Goal: Ask a question

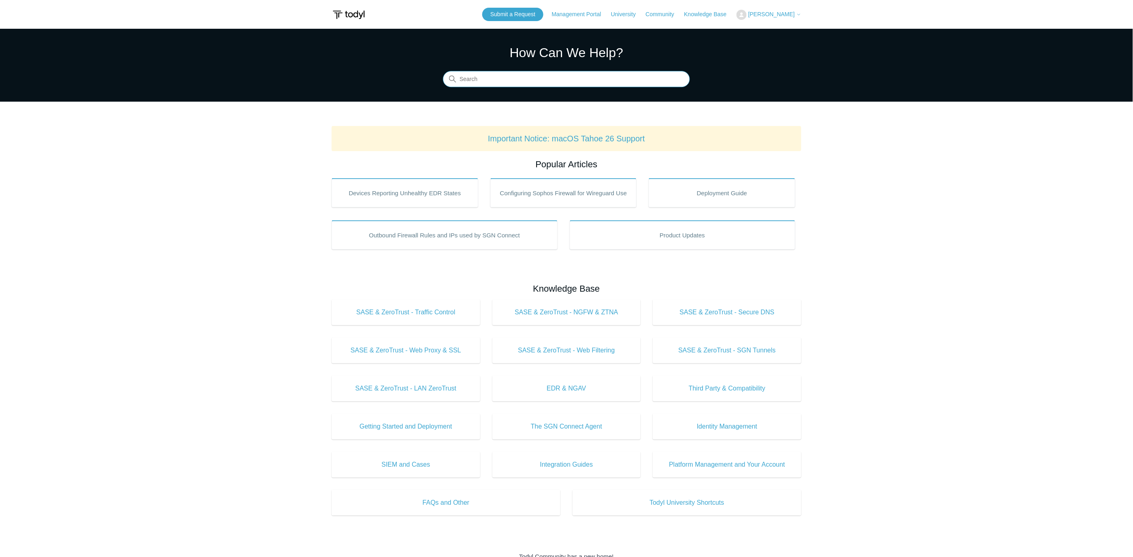
click at [514, 83] on input "Search" at bounding box center [566, 79] width 247 height 16
type input "uninstall"
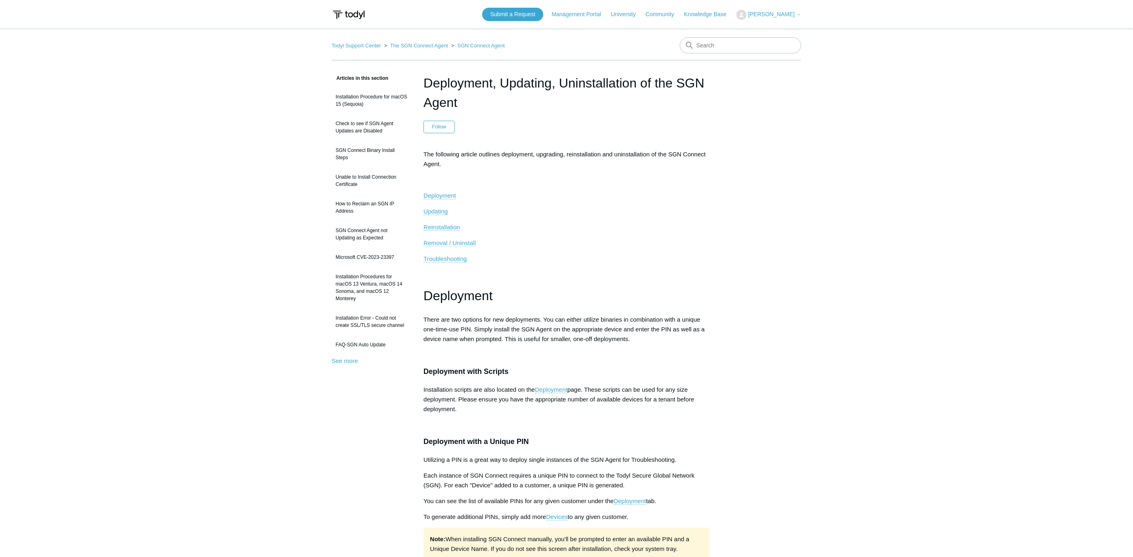
click at [466, 242] on span "Removal / Uninstall" at bounding box center [450, 242] width 52 height 7
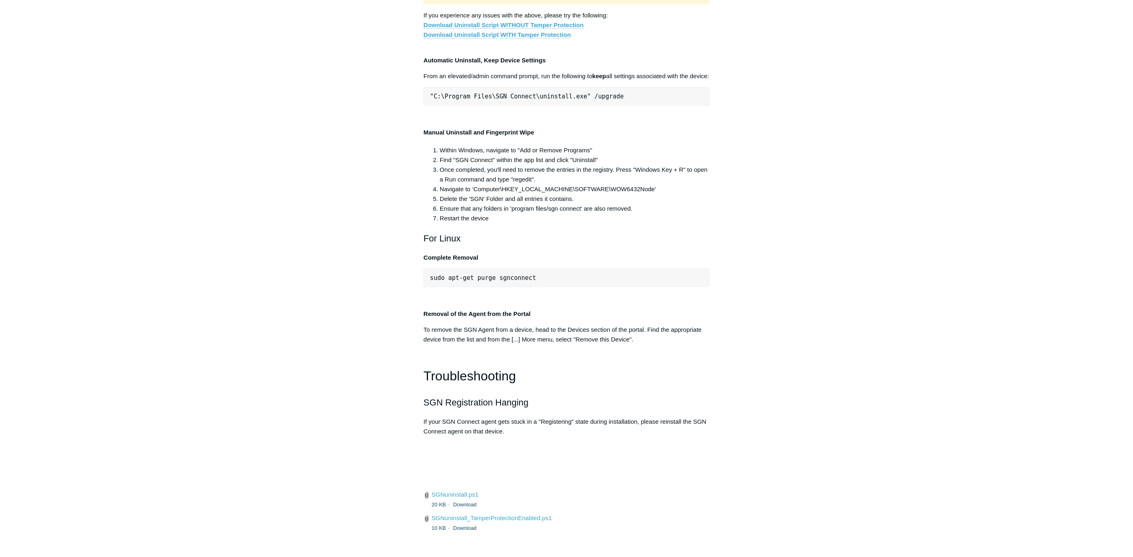
scroll to position [1543, 0]
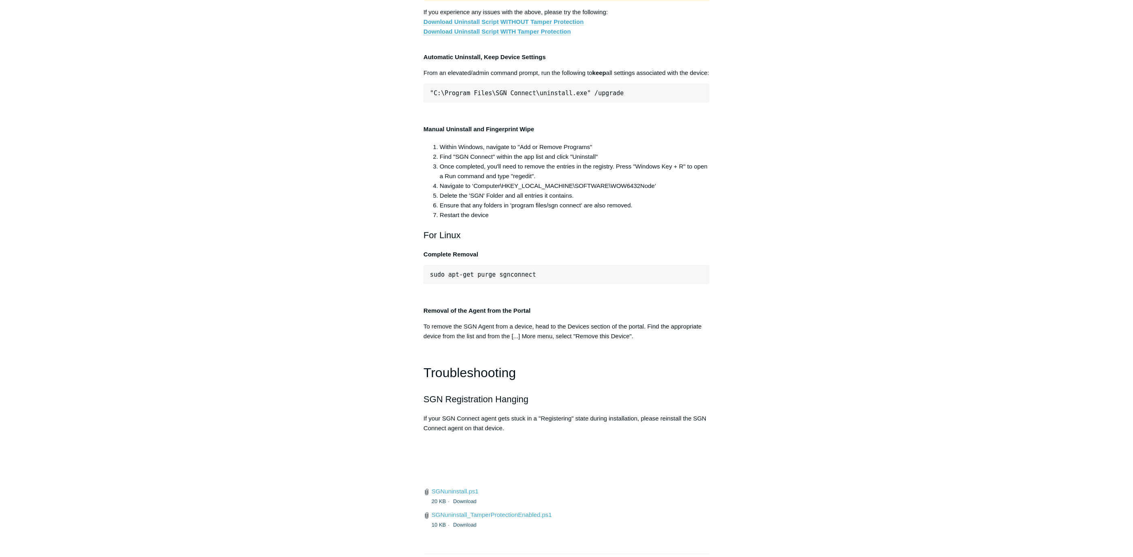
click at [555, 26] on link "Download Uninstall Script WITHOUT Tamper Protection" at bounding box center [504, 21] width 160 height 7
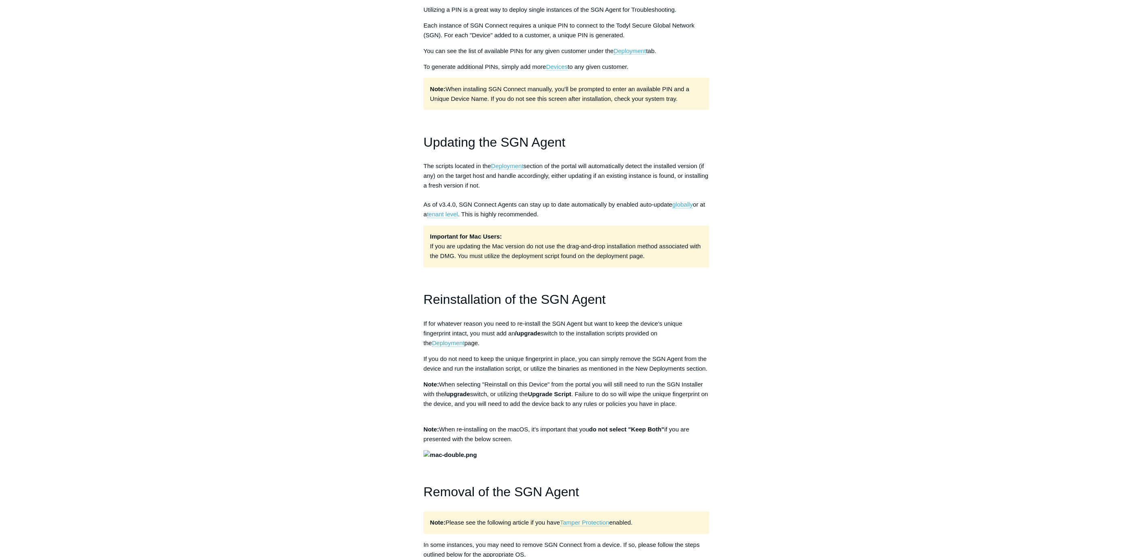
scroll to position [810, 0]
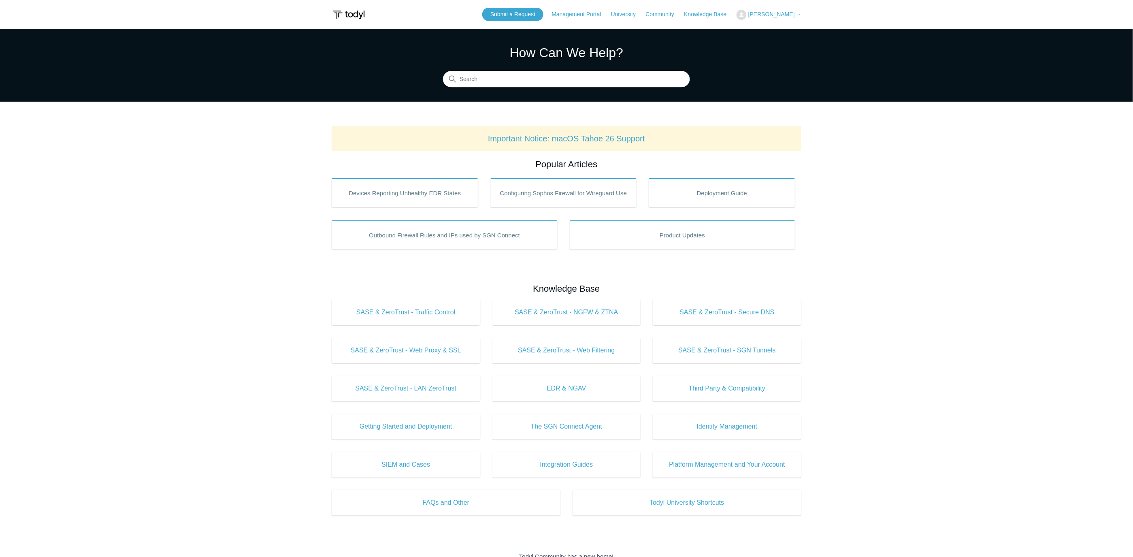
click at [775, 13] on span "[PERSON_NAME]" at bounding box center [771, 14] width 47 height 6
click at [771, 31] on link "My Support Requests" at bounding box center [776, 32] width 79 height 14
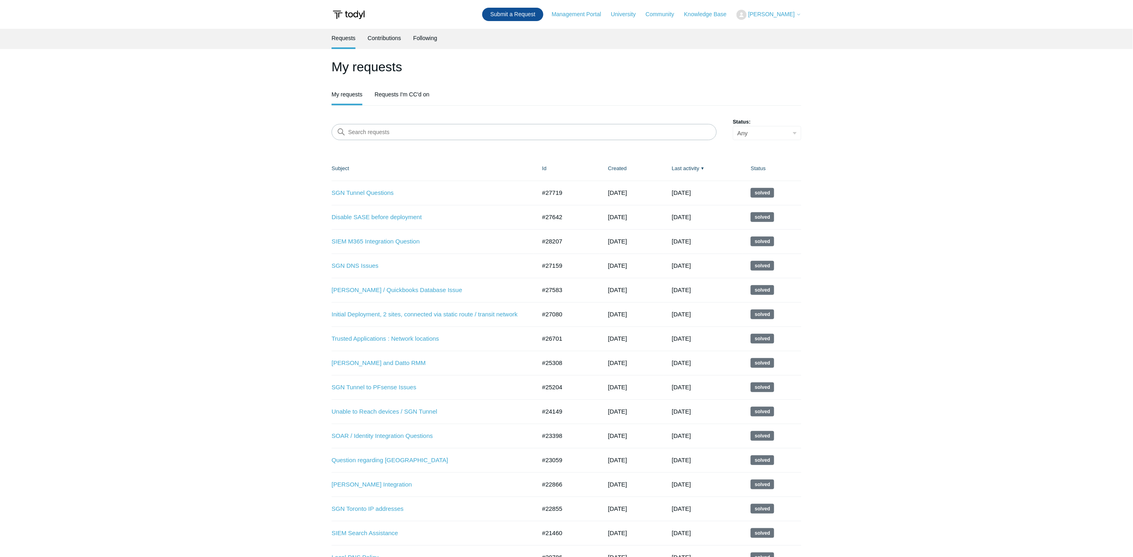
click at [526, 17] on link "Submit a Request" at bounding box center [512, 14] width 61 height 13
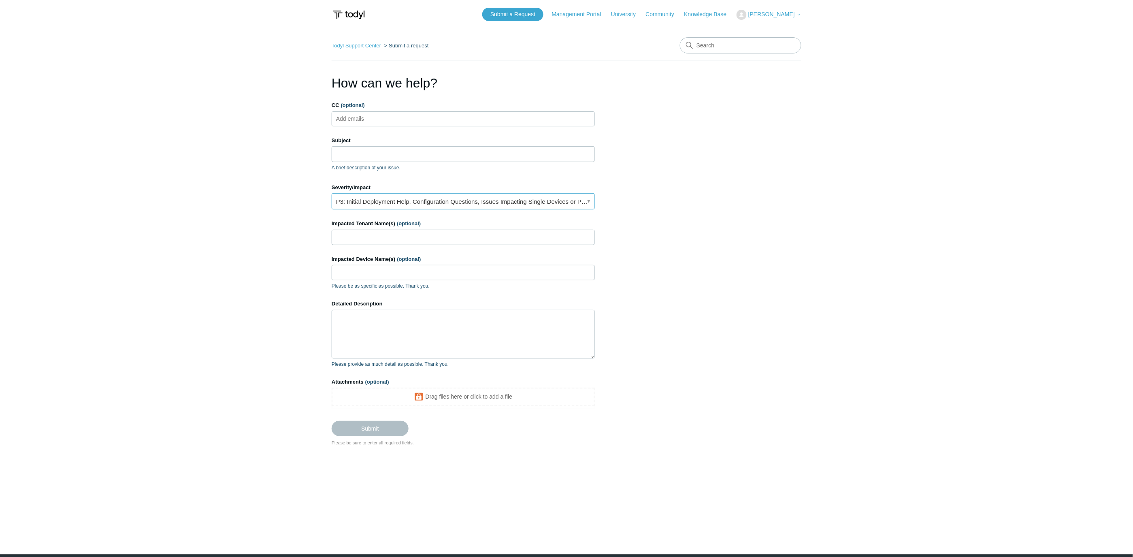
click at [434, 196] on link "P3: Initial Deployment Help, Configuration Questions, Issues Impacting Single D…" at bounding box center [463, 201] width 263 height 16
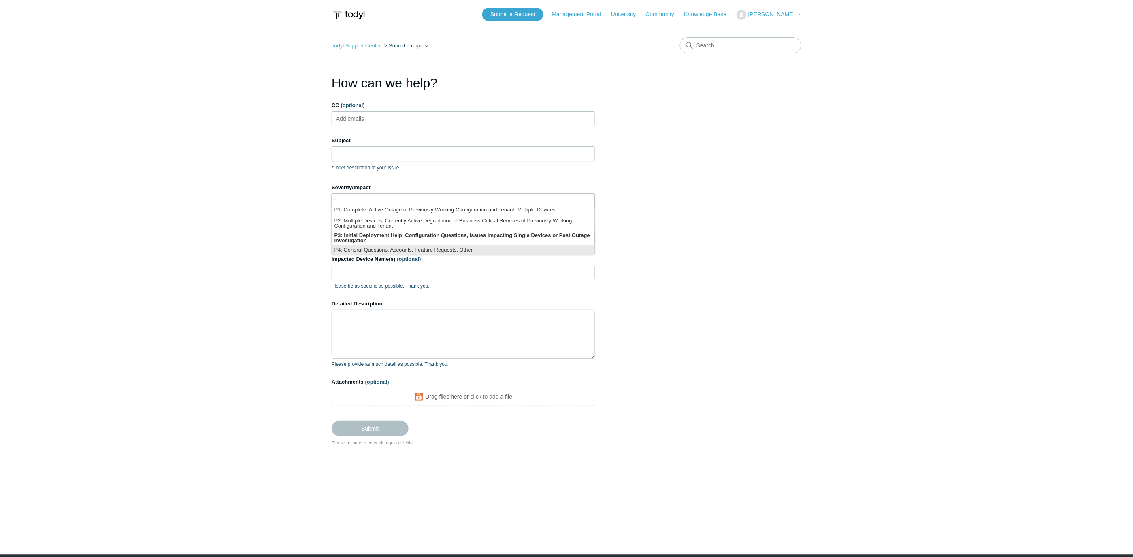
scroll to position [2, 0]
click at [458, 236] on li "P3: Initial Deployment Help, Configuration Questions, Issues Impacting Single D…" at bounding box center [463, 235] width 262 height 15
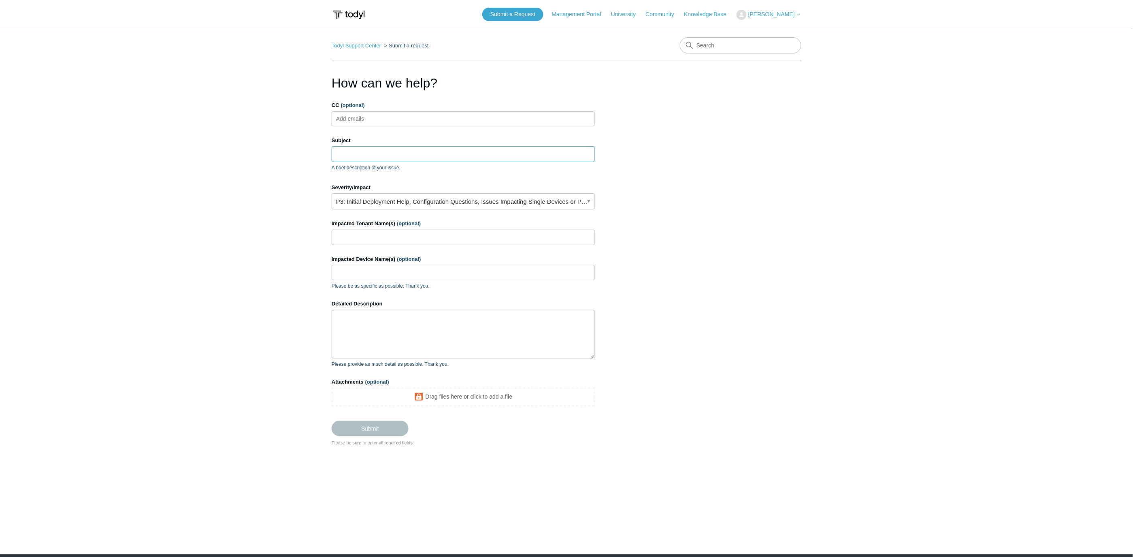
click at [386, 152] on input "Subject" at bounding box center [463, 153] width 263 height 15
click at [384, 119] on ul "Add emails" at bounding box center [463, 118] width 263 height 15
click at [363, 152] on input "Subject" at bounding box center [463, 153] width 263 height 15
click at [346, 241] on input "Impacted Tenant Name(s) (optional)" at bounding box center [463, 237] width 263 height 15
type input "[PERSON_NAME] Construction"
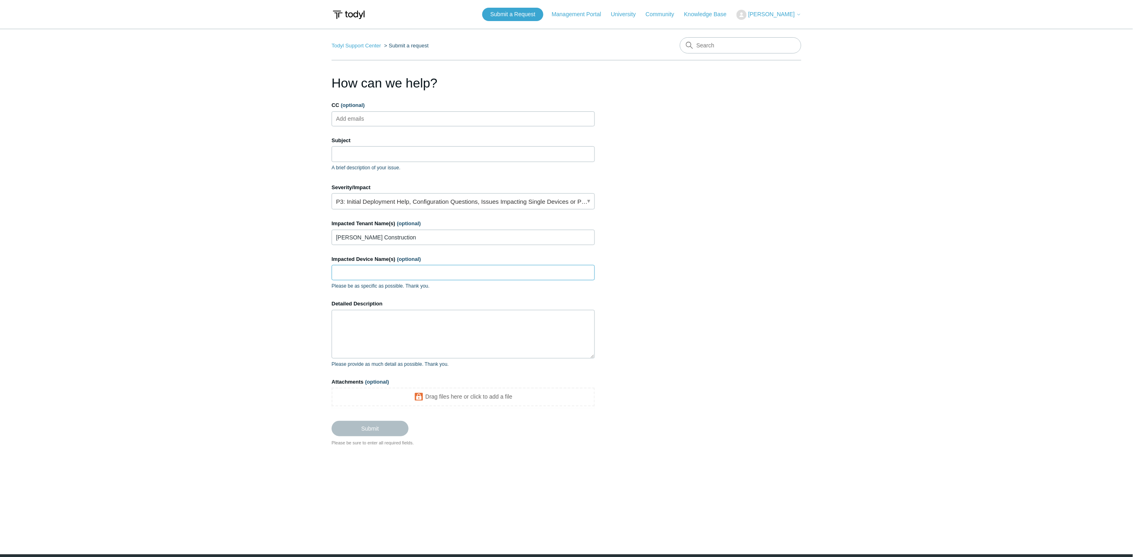
click at [380, 274] on input "Impacted Device Name(s) (optional)" at bounding box center [463, 272] width 263 height 15
type input "Gina-PC"
click at [400, 154] on input "Subject" at bounding box center [463, 153] width 263 height 15
type input "Install / Uninstall Stuck Code 104"
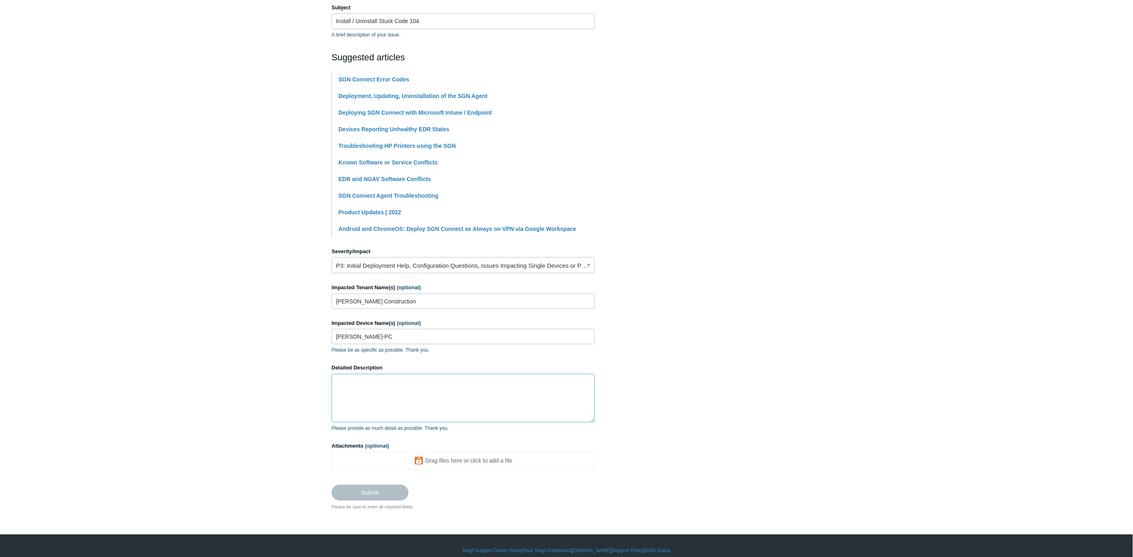
scroll to position [143, 0]
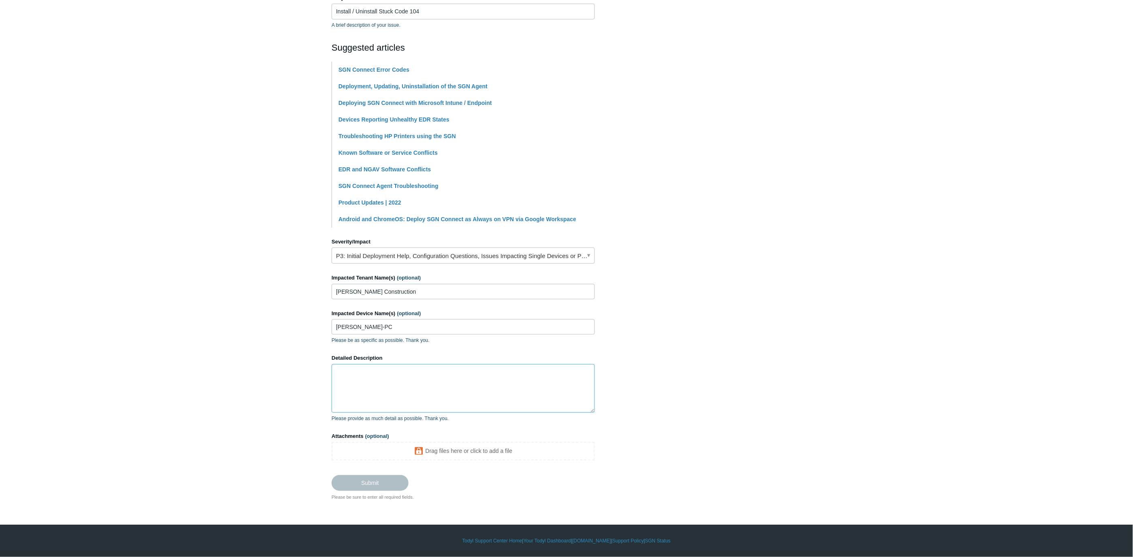
click at [377, 377] on textarea "Detailed Description" at bounding box center [463, 388] width 263 height 49
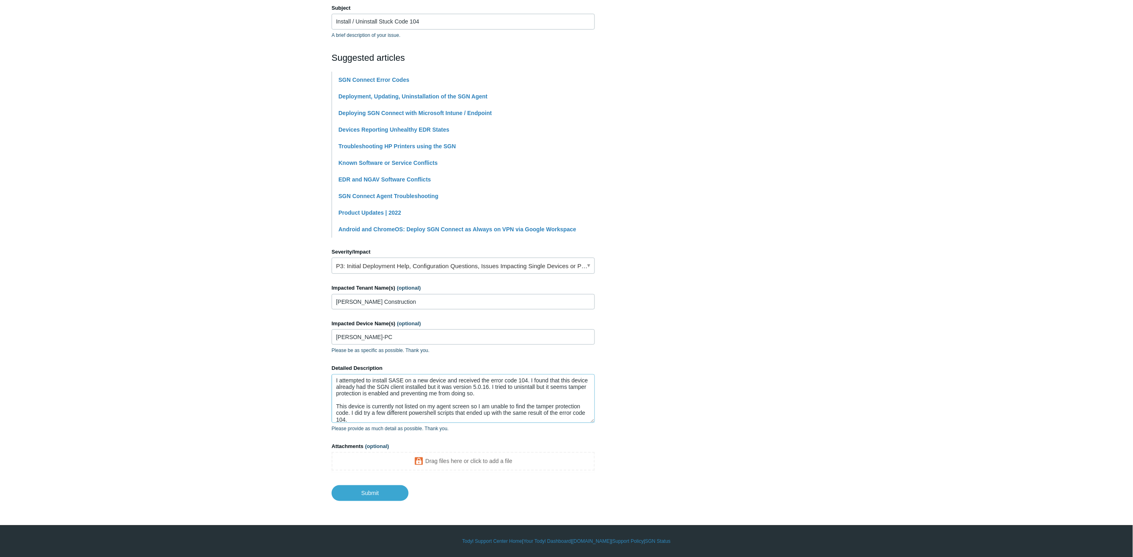
scroll to position [15, 0]
click at [377, 418] on textarea "I attempted to install SASE on a new device and received the error code 104. I …" at bounding box center [463, 398] width 263 height 49
click at [503, 415] on textarea "I attempted to install SASE on a new device and received the error code 104. I …" at bounding box center [463, 398] width 263 height 49
click at [477, 418] on textarea "I attempted to install SASE on a new device and received the error code 104. I …" at bounding box center [463, 398] width 263 height 49
type textarea "I attempted to install SASE on a new device and received the error code 104. I …"
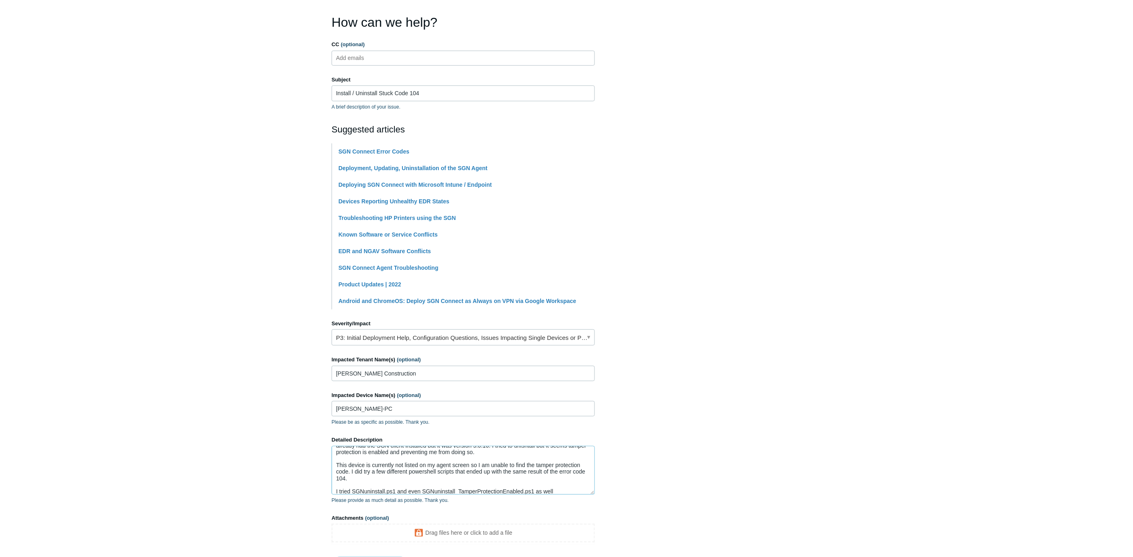
scroll to position [0, 0]
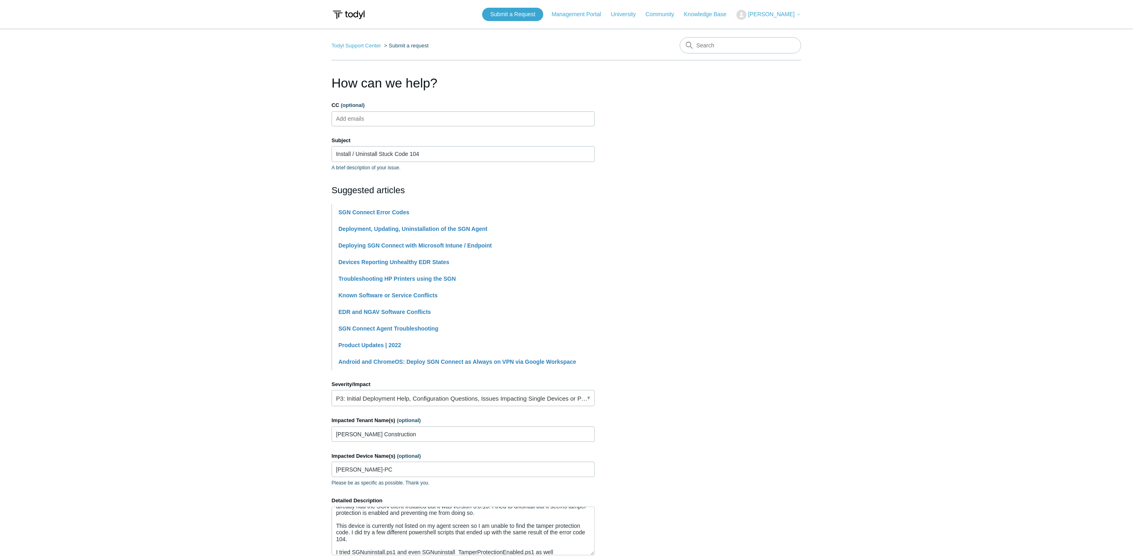
click at [757, 12] on span "[PERSON_NAME]" at bounding box center [771, 14] width 47 height 6
click at [776, 31] on link "My Support Requests" at bounding box center [776, 32] width 79 height 14
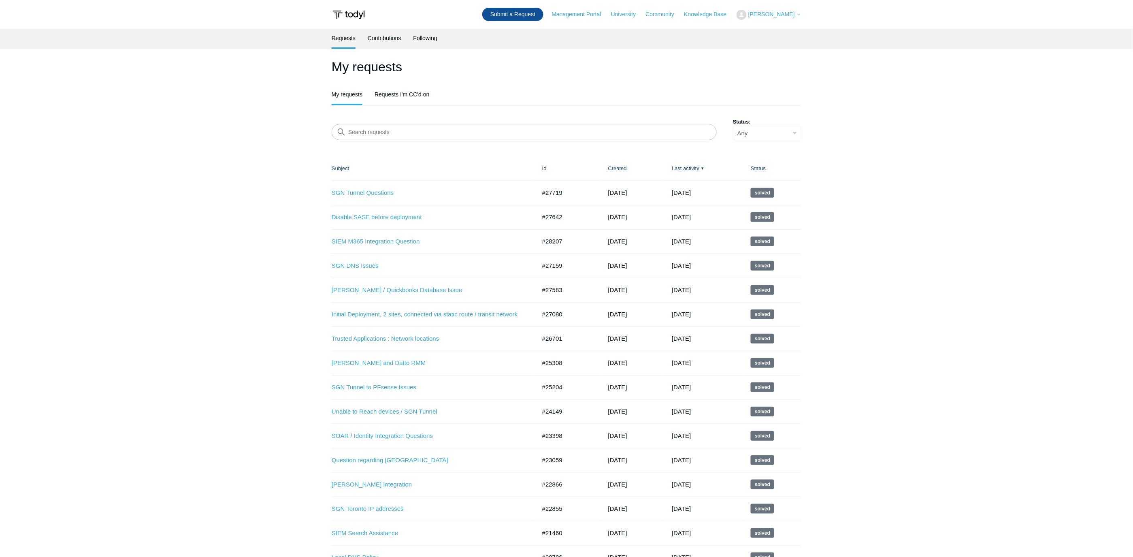
click at [523, 16] on link "Submit a Request" at bounding box center [512, 14] width 61 height 13
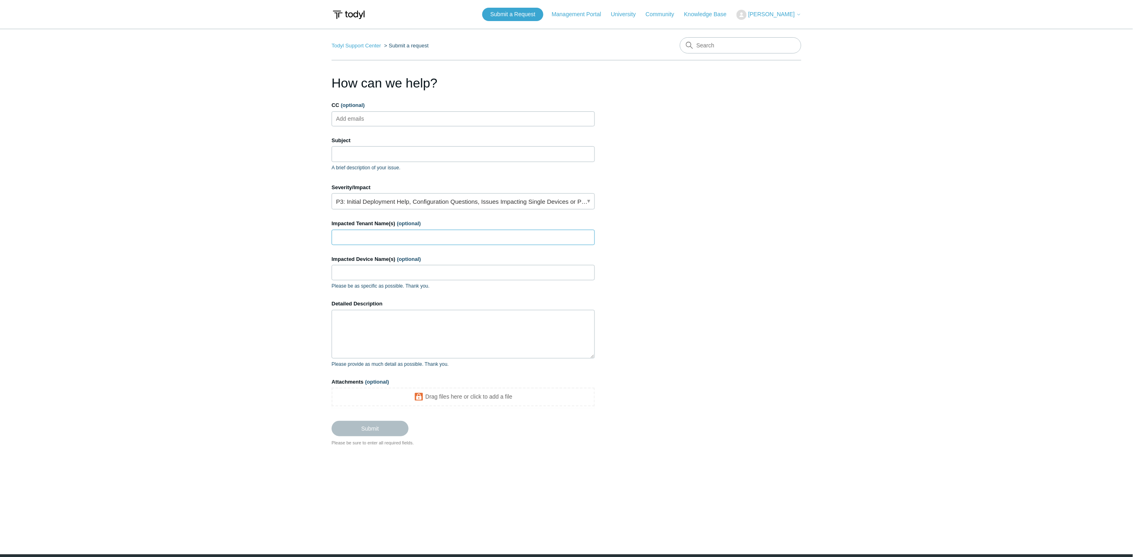
click at [412, 237] on input "Impacted Tenant Name(s) (optional)" at bounding box center [463, 237] width 263 height 15
type input "B"
type input "[PERSON_NAME] Construction"
click at [392, 155] on input "Subject" at bounding box center [463, 153] width 263 height 15
type input "Install / Uninstall Error Code 104"
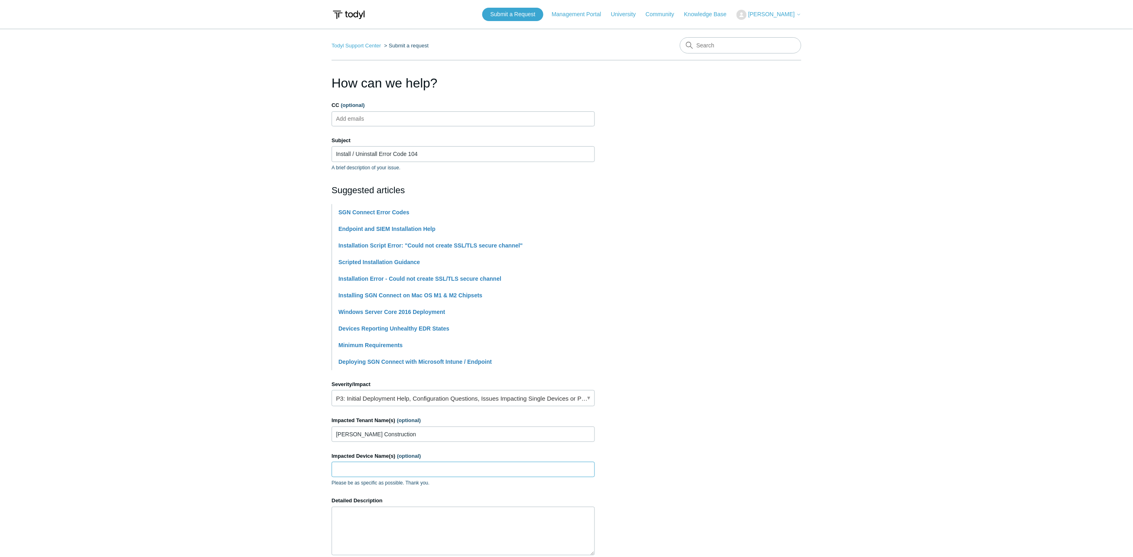
click at [366, 468] on input "Impacted Device Name(s) (optional)" at bounding box center [463, 469] width 263 height 15
type input "[PERSON_NAME]-PC"
type textarea "i"
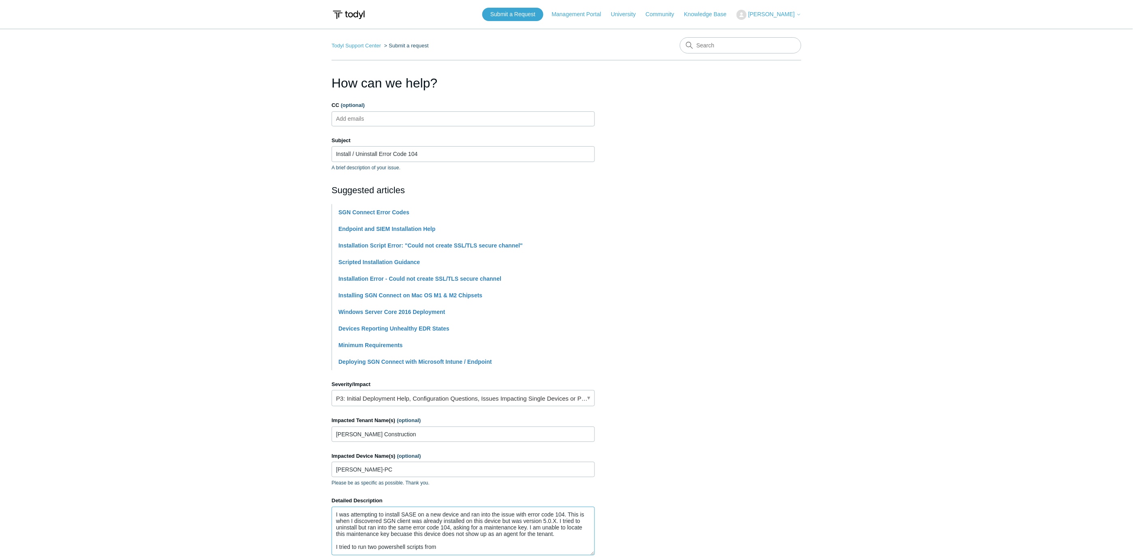
click at [406, 531] on textarea "I was attempting to install SASE on a new device and ran into the issue with er…" at bounding box center [463, 531] width 263 height 49
click at [404, 534] on textarea "I was attempting to install SASE on a new device and ran into the issue with er…" at bounding box center [463, 531] width 263 height 49
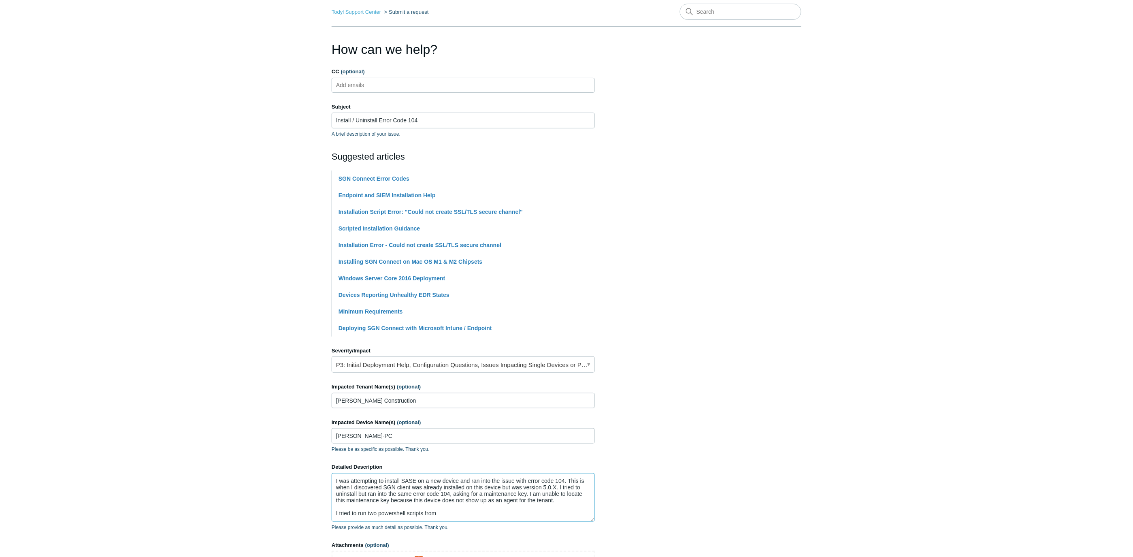
scroll to position [90, 0]
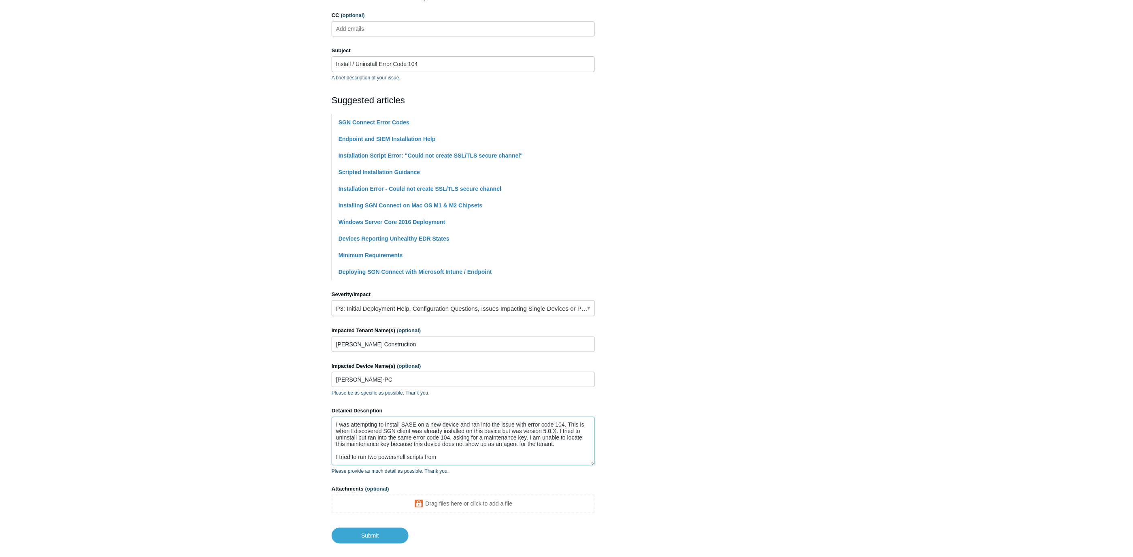
click at [464, 450] on textarea "I was attempting to install SASE on a new device and ran into the issue with er…" at bounding box center [463, 441] width 263 height 49
click at [458, 465] on textarea "I was attempting to install SASE on a new device and ran into the issue with er…" at bounding box center [463, 441] width 263 height 49
paste textarea "[URL][DOMAIN_NAME]"
type textarea "I was attempting to install SASE on a new device and ran into the issue with er…"
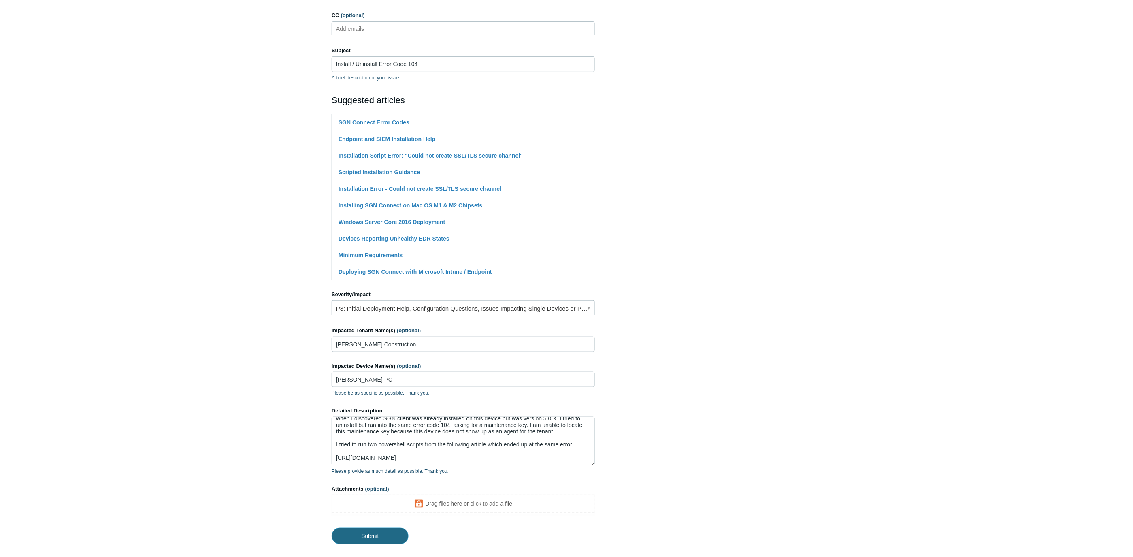
click at [394, 538] on input "Submit" at bounding box center [370, 536] width 77 height 16
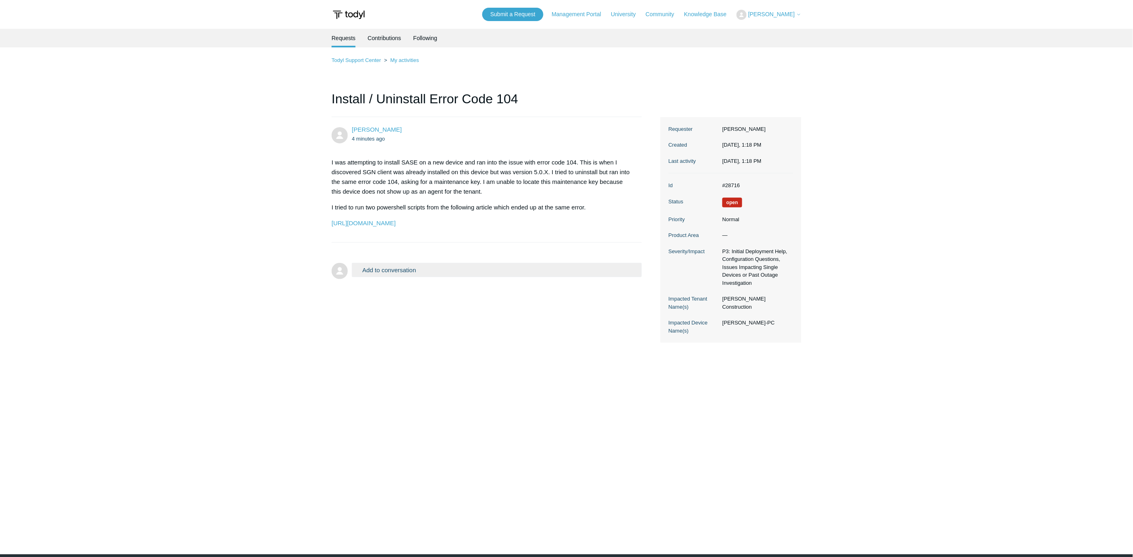
click at [164, 175] on main "Requests Contributions Following Todyl Support Center My activities Install / U…" at bounding box center [566, 279] width 1133 height 501
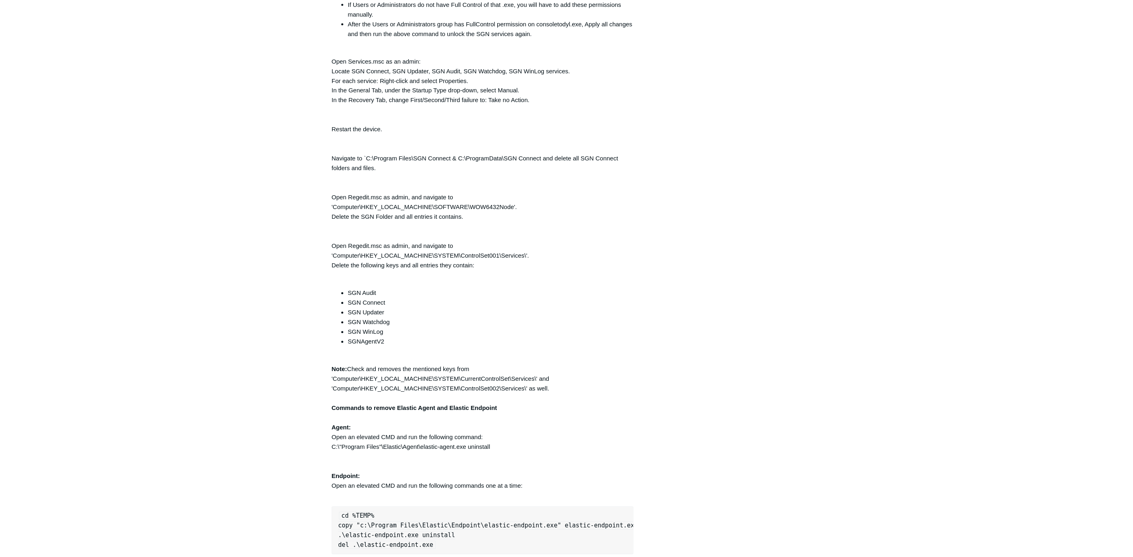
scroll to position [372, 0]
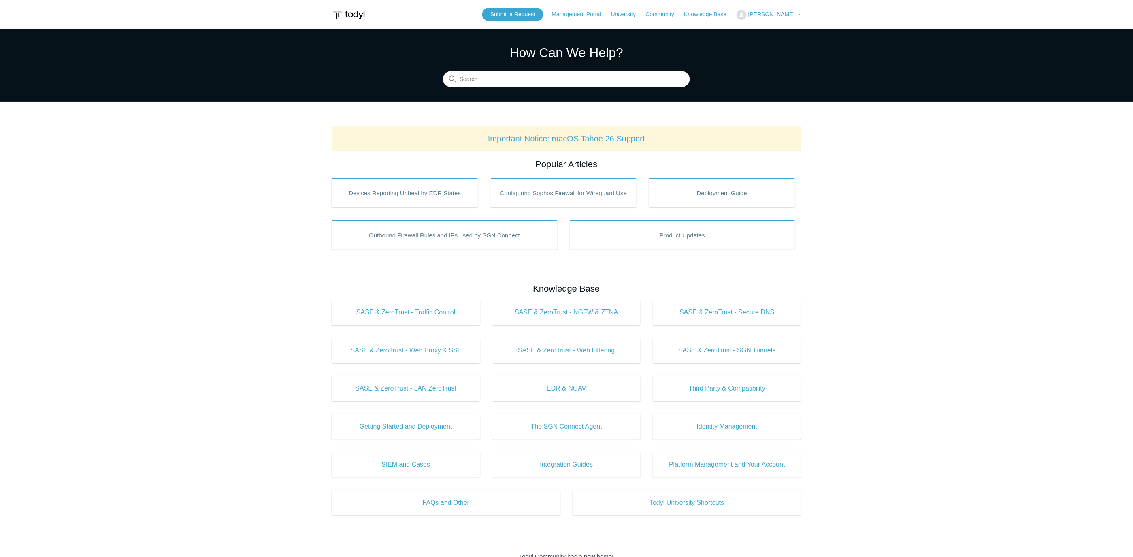
click at [788, 11] on span "[PERSON_NAME]" at bounding box center [771, 14] width 47 height 6
click at [790, 32] on link "My Support Requests" at bounding box center [776, 32] width 79 height 14
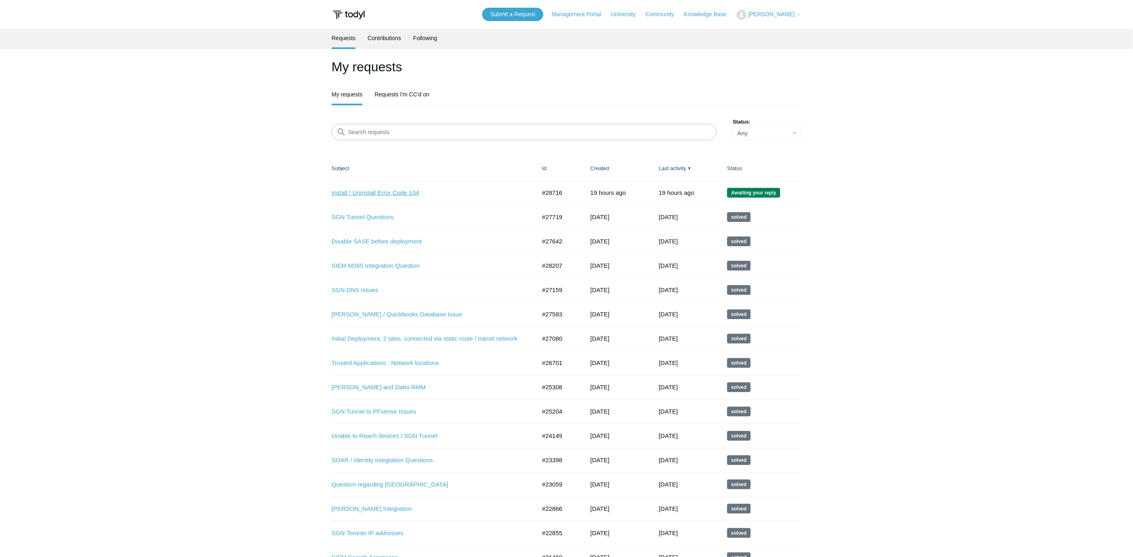
click at [381, 192] on link "Install / Uninstall Error Code 104" at bounding box center [428, 192] width 192 height 9
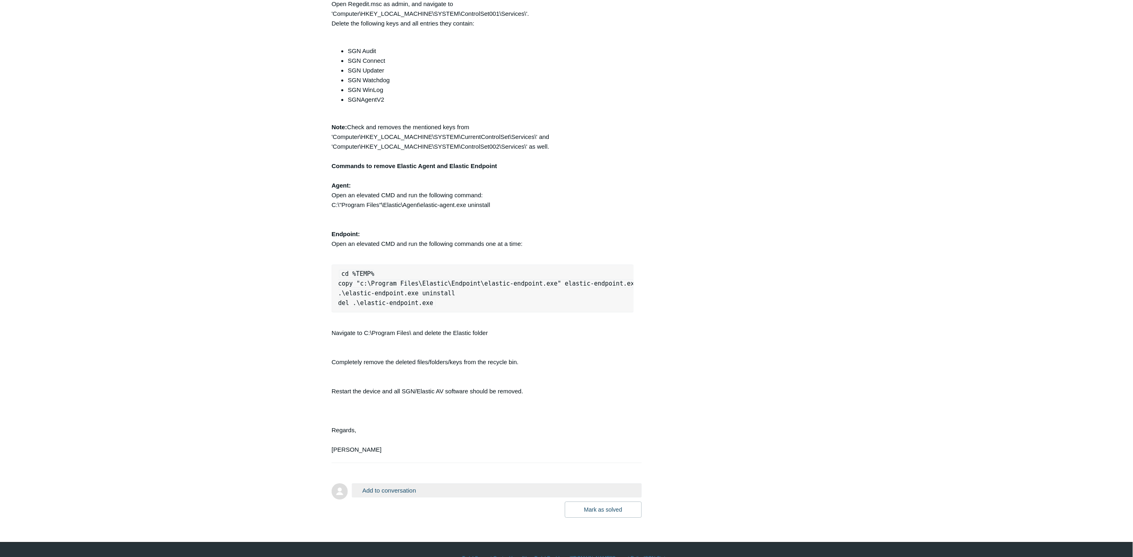
scroll to position [822, 0]
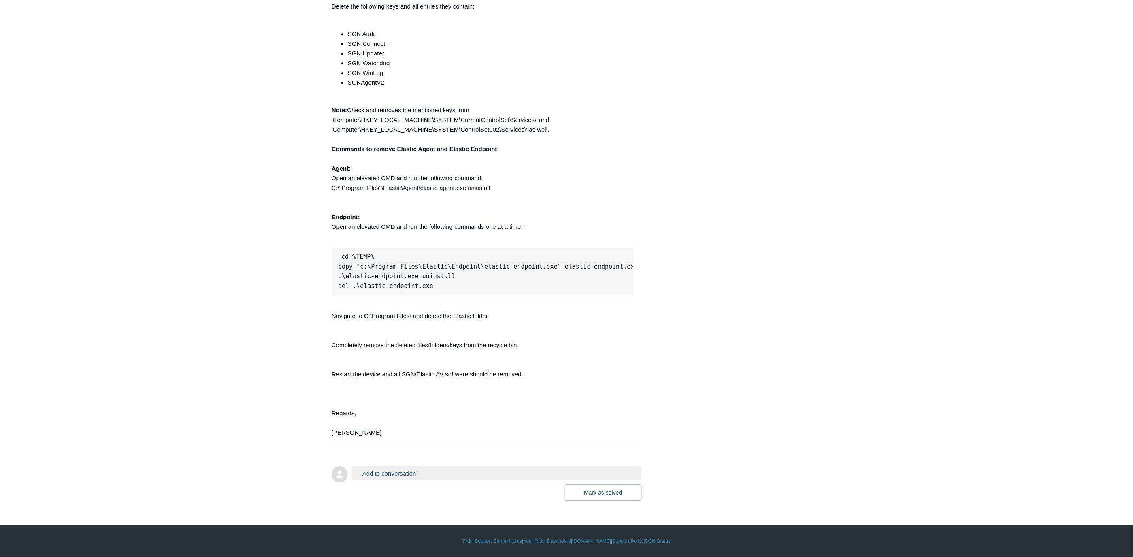
click at [434, 470] on button "Add to conversation" at bounding box center [497, 473] width 290 height 14
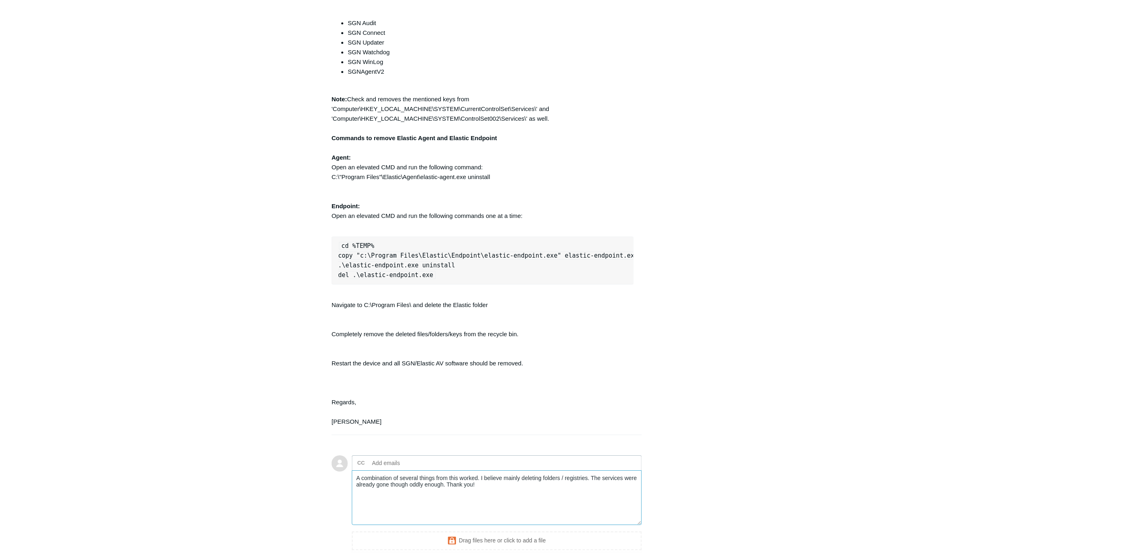
scroll to position [910, 0]
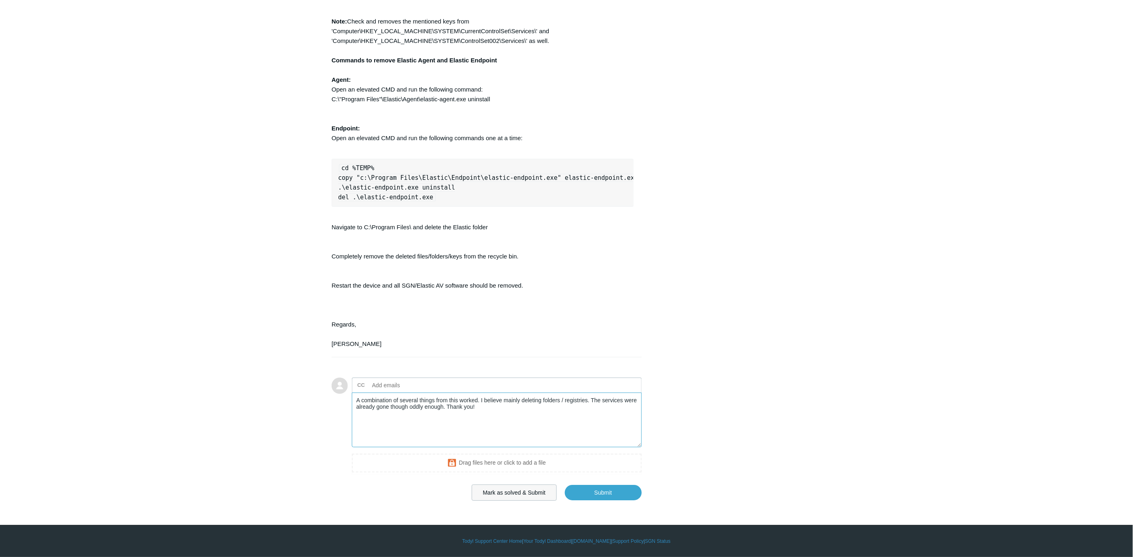
type textarea "A combination of several things from this worked. I believe mainly deleting fol…"
click at [536, 491] on button "Mark as solved & Submit" at bounding box center [514, 492] width 85 height 16
